Goal: Transaction & Acquisition: Purchase product/service

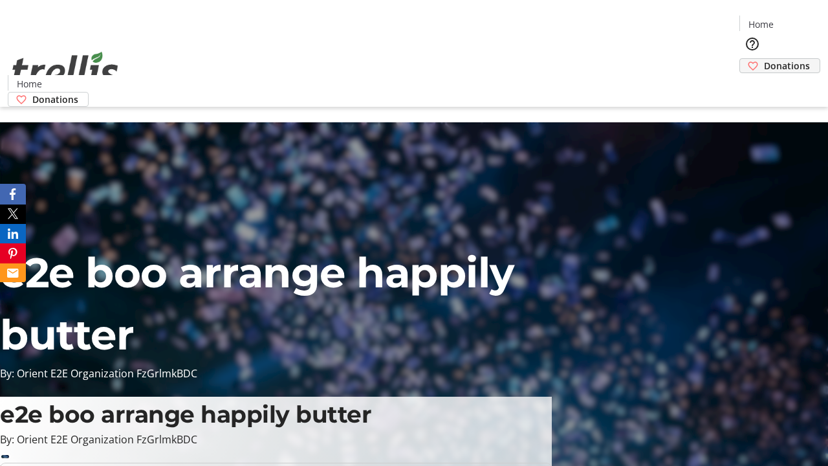
click at [764, 59] on span "Donations" at bounding box center [787, 66] width 46 height 14
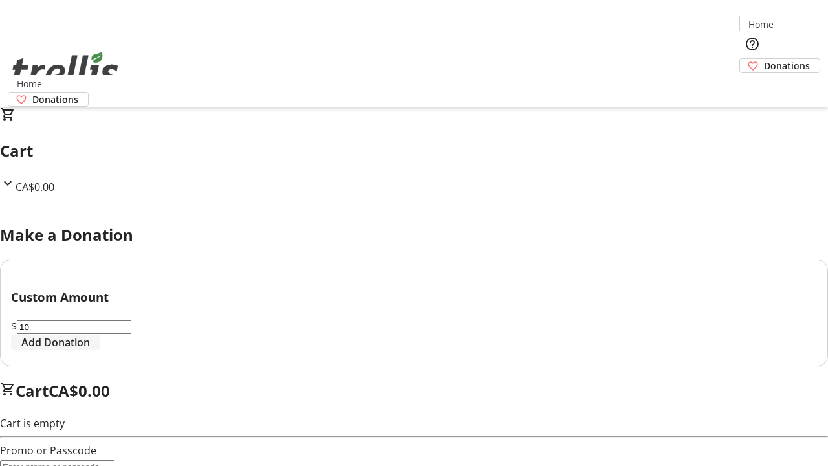
click at [90, 350] on span "Add Donation" at bounding box center [55, 342] width 69 height 16
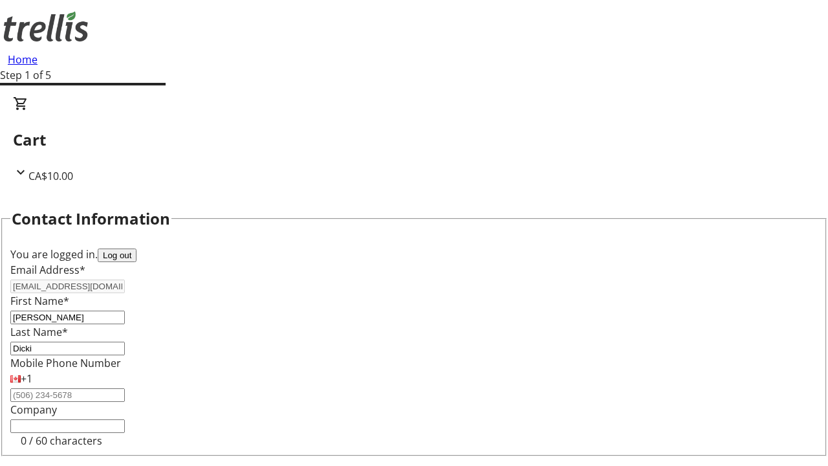
select select "CA"
type input "Kelowna"
select select "BC"
type input "Kelowna"
type input "V1Y 0C2"
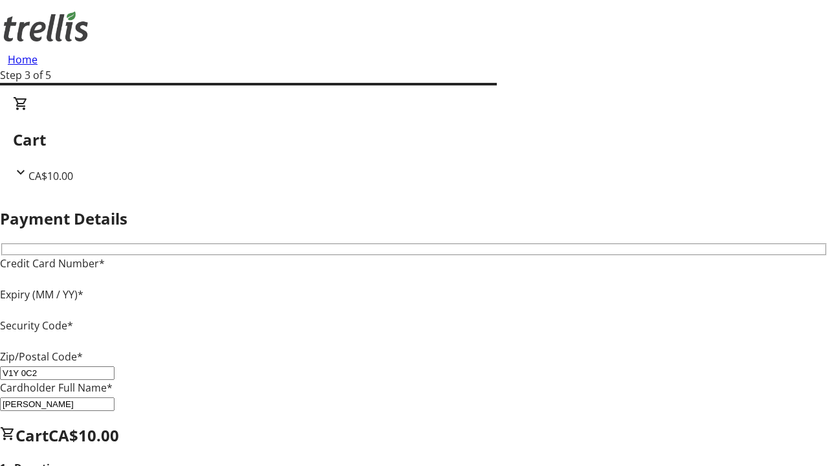
type input "V1Y 0C2"
